Goal: Communication & Community: Share content

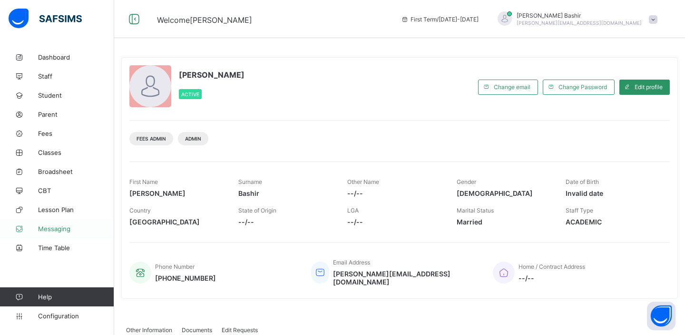
click at [51, 227] on span "Messaging" at bounding box center [76, 229] width 76 height 8
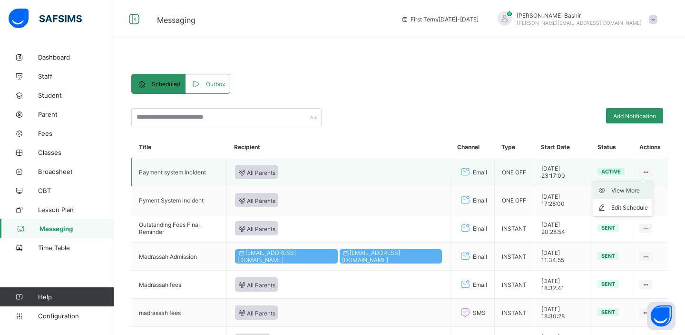
click at [628, 193] on div "View More" at bounding box center [629, 191] width 37 height 10
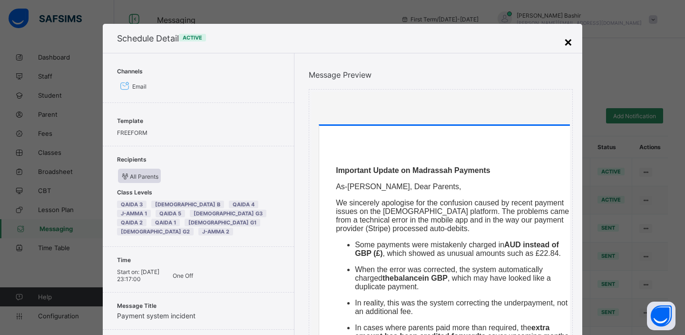
click at [567, 44] on div "×" at bounding box center [568, 41] width 9 height 16
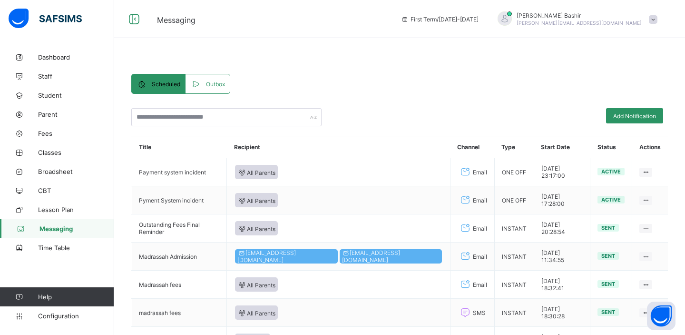
click at [210, 89] on div "Outbox" at bounding box center [208, 83] width 44 height 19
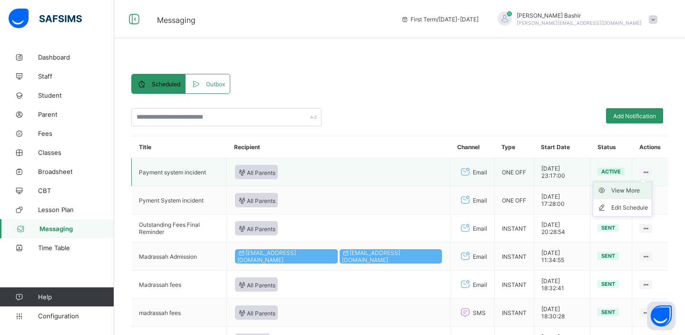
click at [620, 188] on div "View More" at bounding box center [629, 191] width 37 height 10
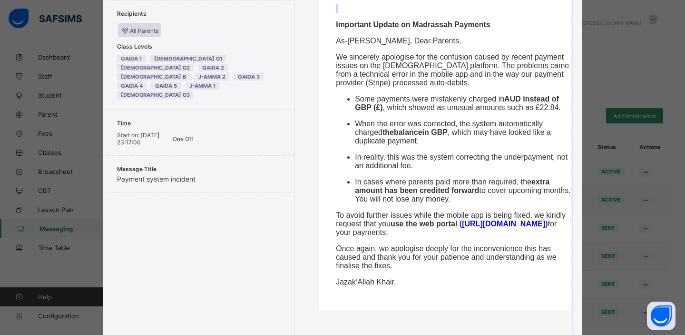
scroll to position [330, 0]
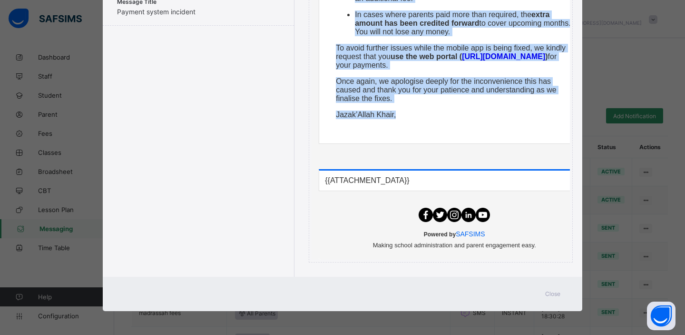
drag, startPoint x: 334, startPoint y: 141, endPoint x: 413, endPoint y: 117, distance: 83.1
copy div "Important Update on Madrassah Payments As-Salaamu Alaikum, Dear Parents, We sin…"
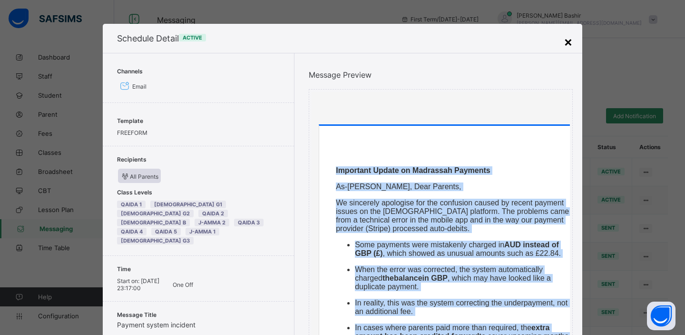
click at [567, 43] on div "×" at bounding box center [568, 41] width 9 height 16
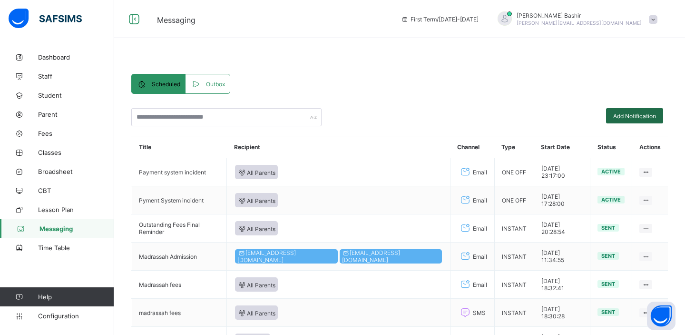
click at [616, 115] on span "Add Notification" at bounding box center [634, 115] width 43 height 7
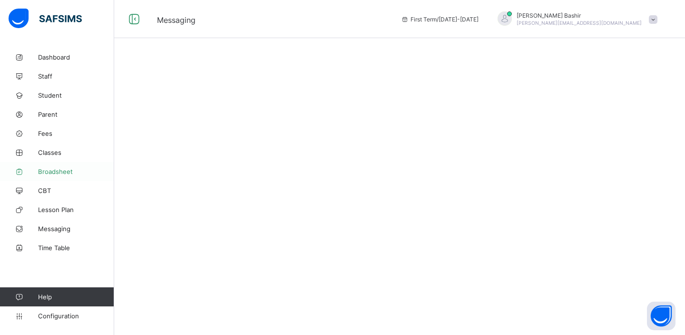
click at [51, 177] on link "Broadsheet" at bounding box center [57, 171] width 114 height 19
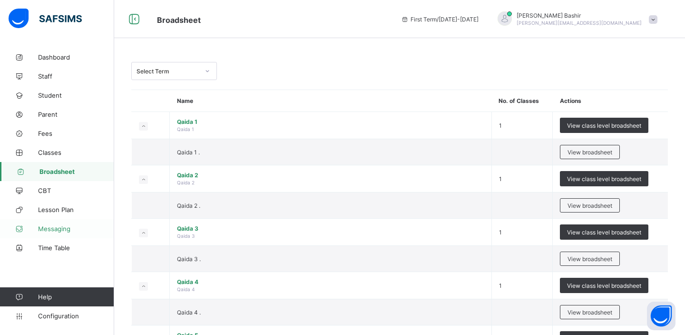
click at [61, 229] on span "Messaging" at bounding box center [76, 229] width 76 height 8
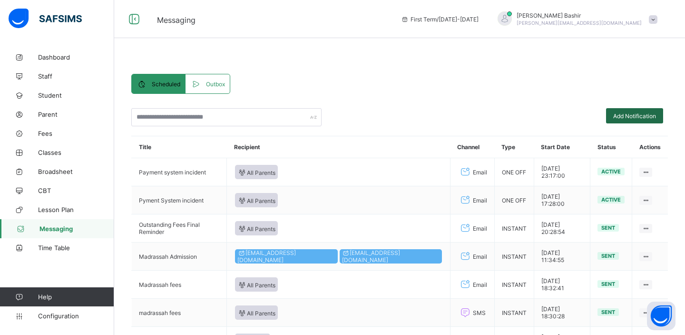
click at [620, 116] on span "Add Notification" at bounding box center [634, 115] width 43 height 7
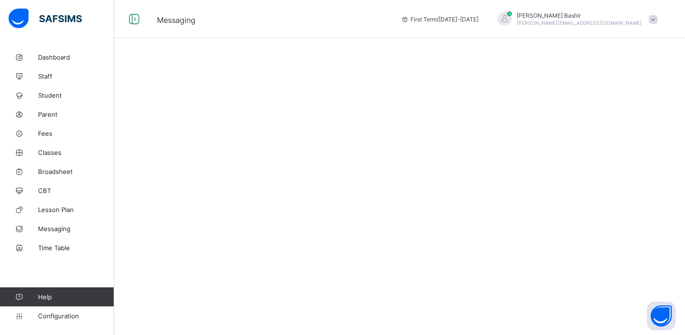
select select "*"
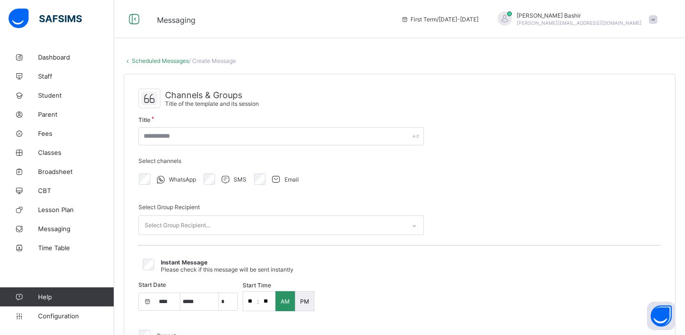
select select "****"
select select "*"
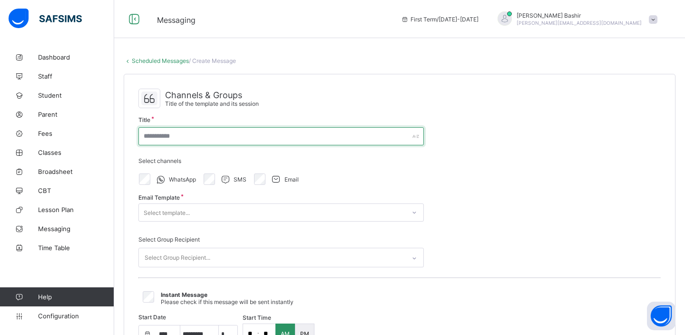
click at [252, 137] on input "text" at bounding box center [281, 136] width 286 height 18
type input "**********"
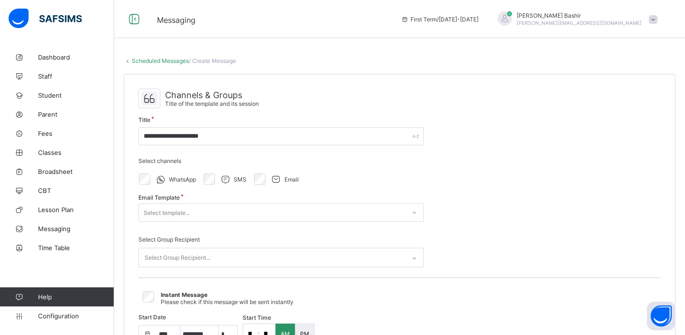
click at [231, 211] on div "Select template..." at bounding box center [272, 212] width 266 height 13
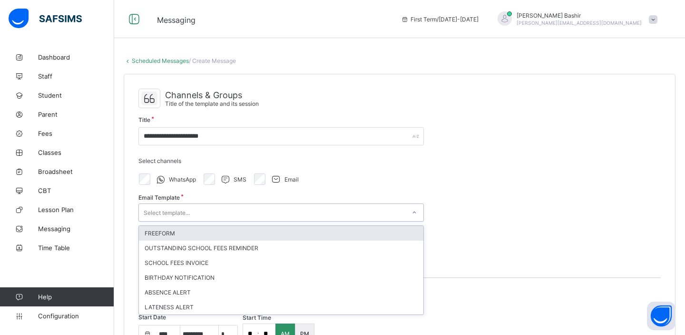
click at [206, 229] on div "FREEFORM" at bounding box center [281, 233] width 285 height 15
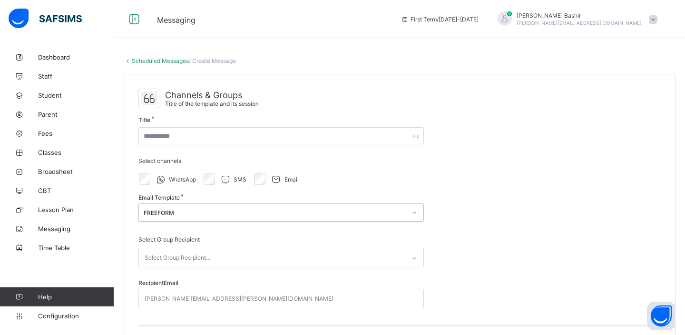
click at [194, 261] on div "Select Group Recipient..." at bounding box center [178, 257] width 66 height 18
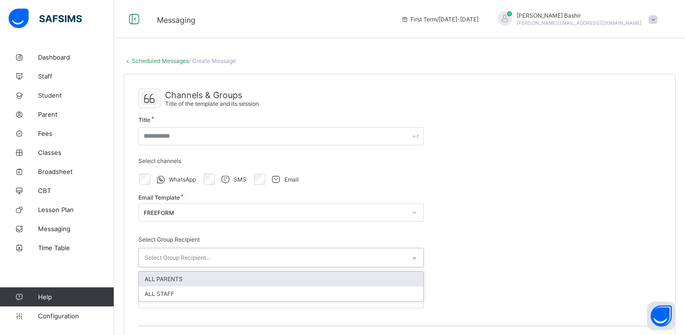
click at [181, 277] on div "ALL PARENTS" at bounding box center [281, 278] width 285 height 15
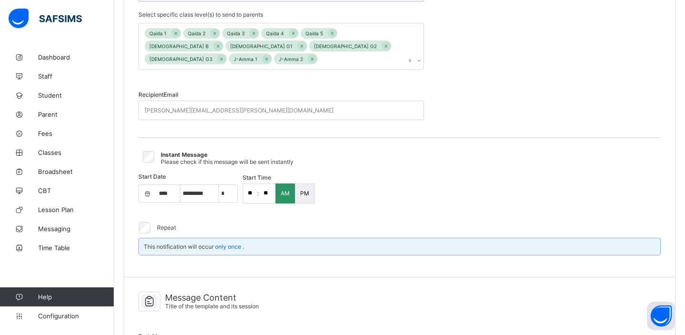
scroll to position [267, 0]
click at [306, 100] on div "john.doe@flexisaf.com" at bounding box center [272, 109] width 266 height 19
type input "**********"
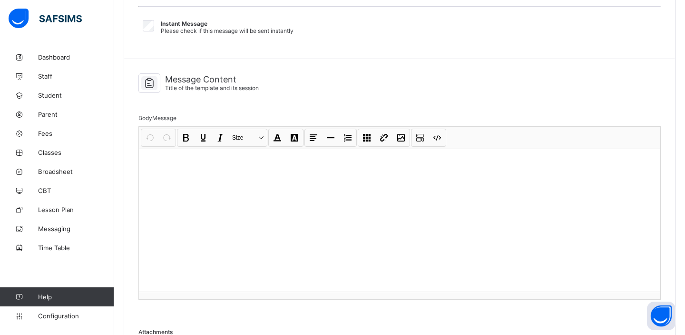
scroll to position [421, 0]
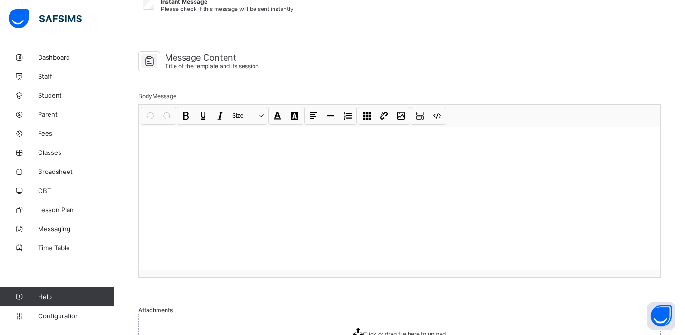
click at [290, 137] on div at bounding box center [400, 198] width 522 height 143
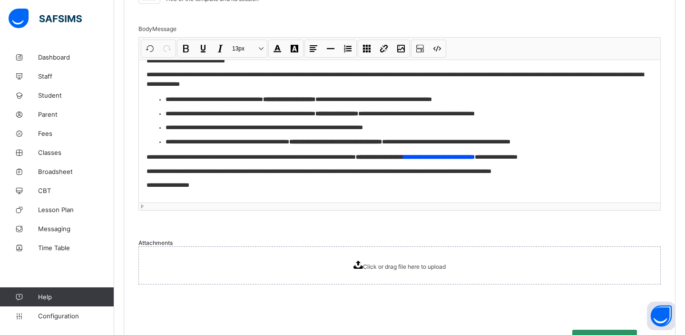
scroll to position [502, 0]
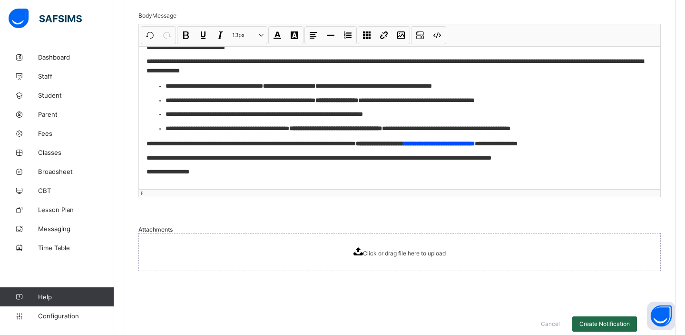
click at [584, 320] on span "Create Notification" at bounding box center [605, 323] width 50 height 7
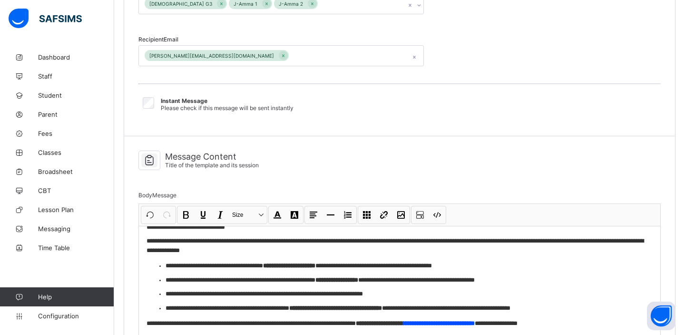
scroll to position [0, 0]
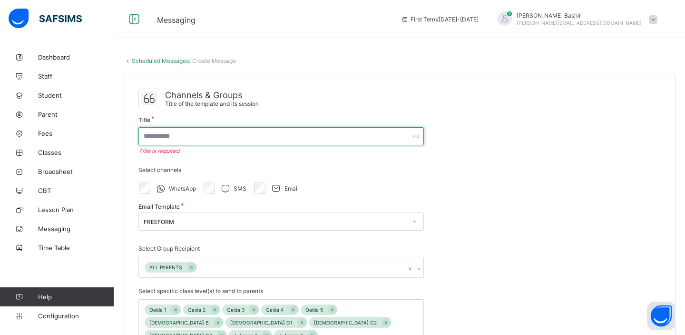
click at [341, 135] on input "text" at bounding box center [281, 136] width 286 height 18
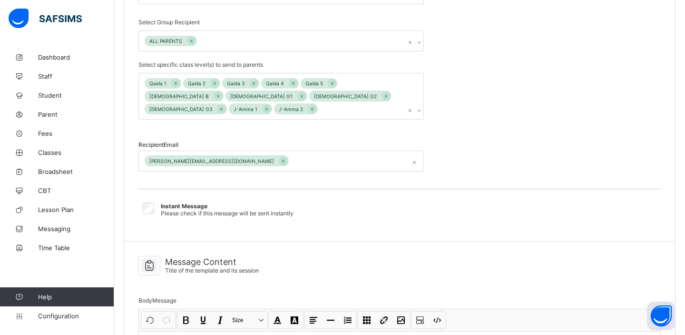
scroll to position [502, 0]
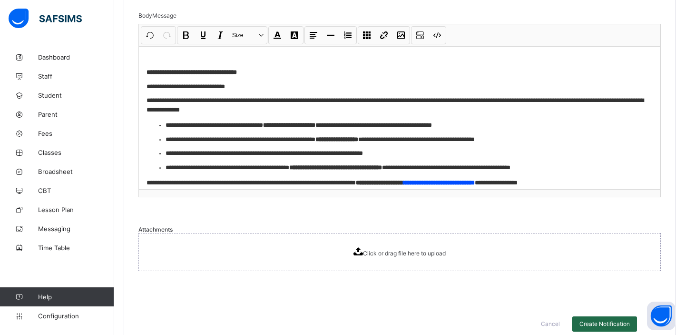
type input "**********"
click at [591, 316] on div "Create Notification" at bounding box center [604, 323] width 65 height 15
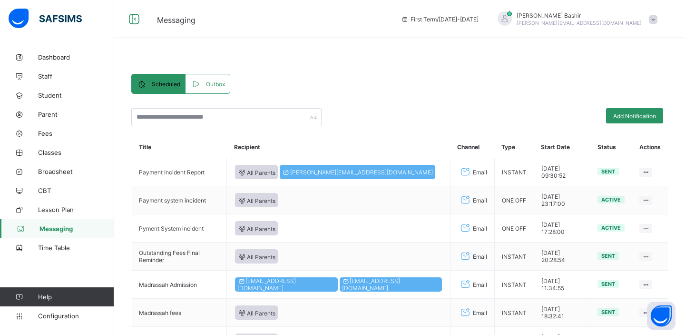
click at [204, 84] on span at bounding box center [197, 84] width 15 height 10
